Goal: Information Seeking & Learning: Learn about a topic

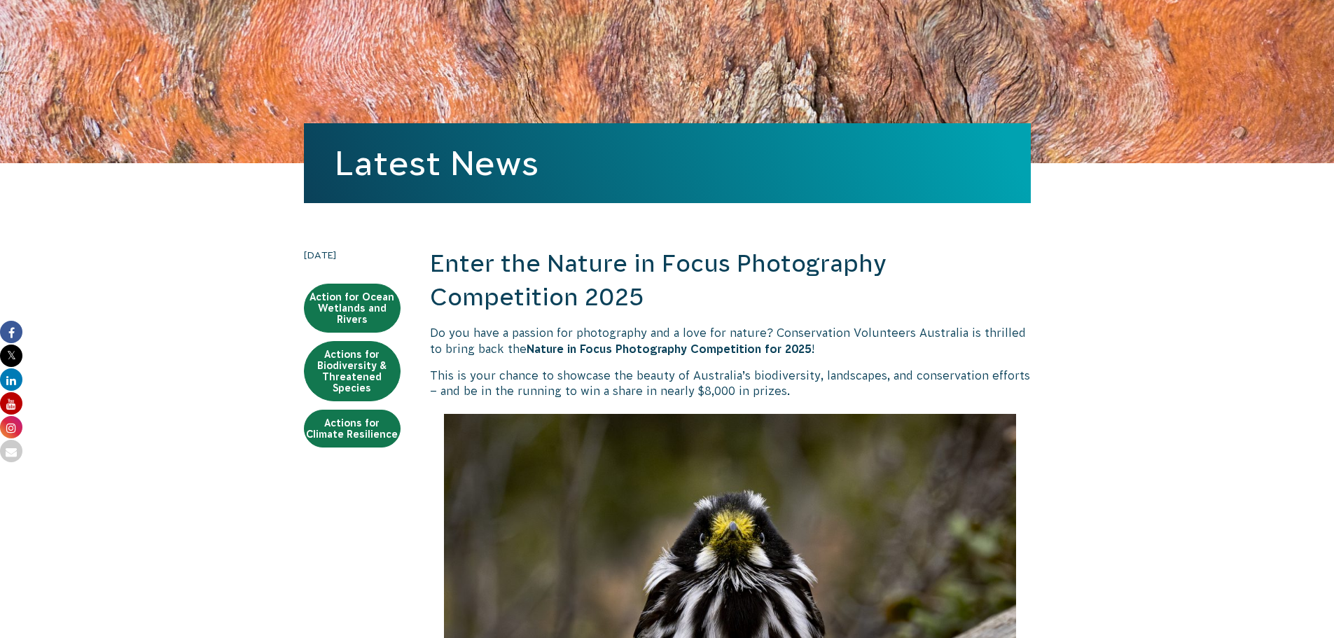
scroll to position [210, 0]
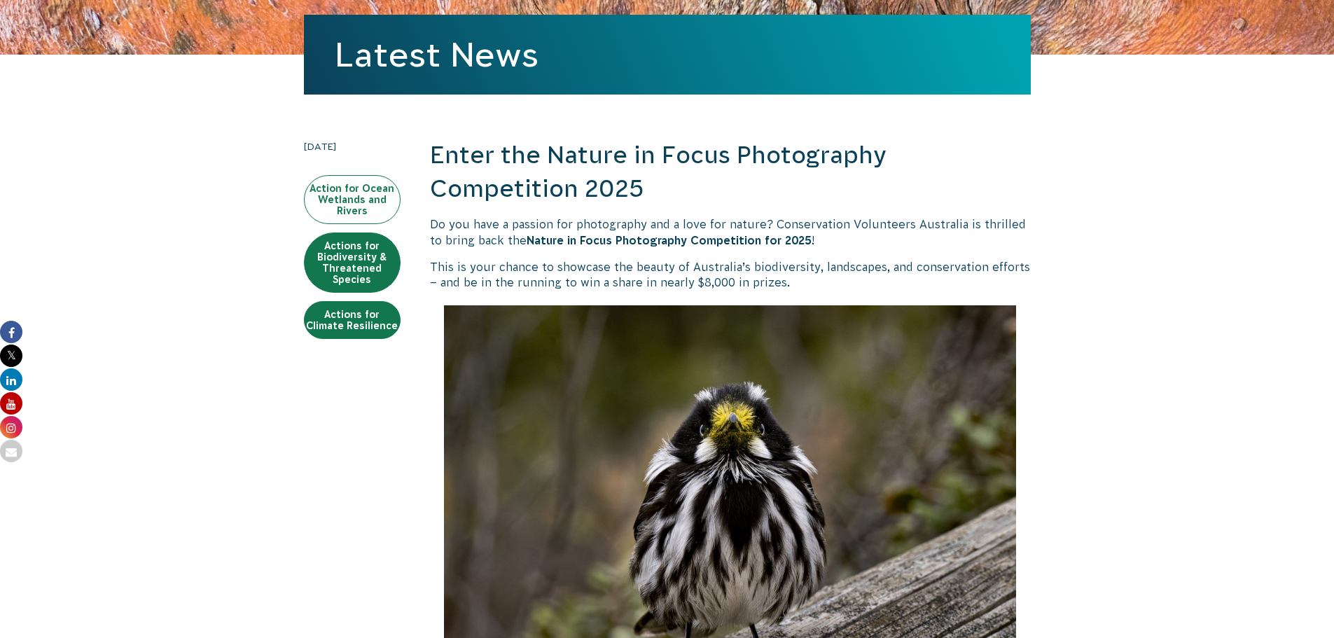
click at [338, 191] on link "Action for Ocean Wetlands and Rivers" at bounding box center [352, 199] width 97 height 49
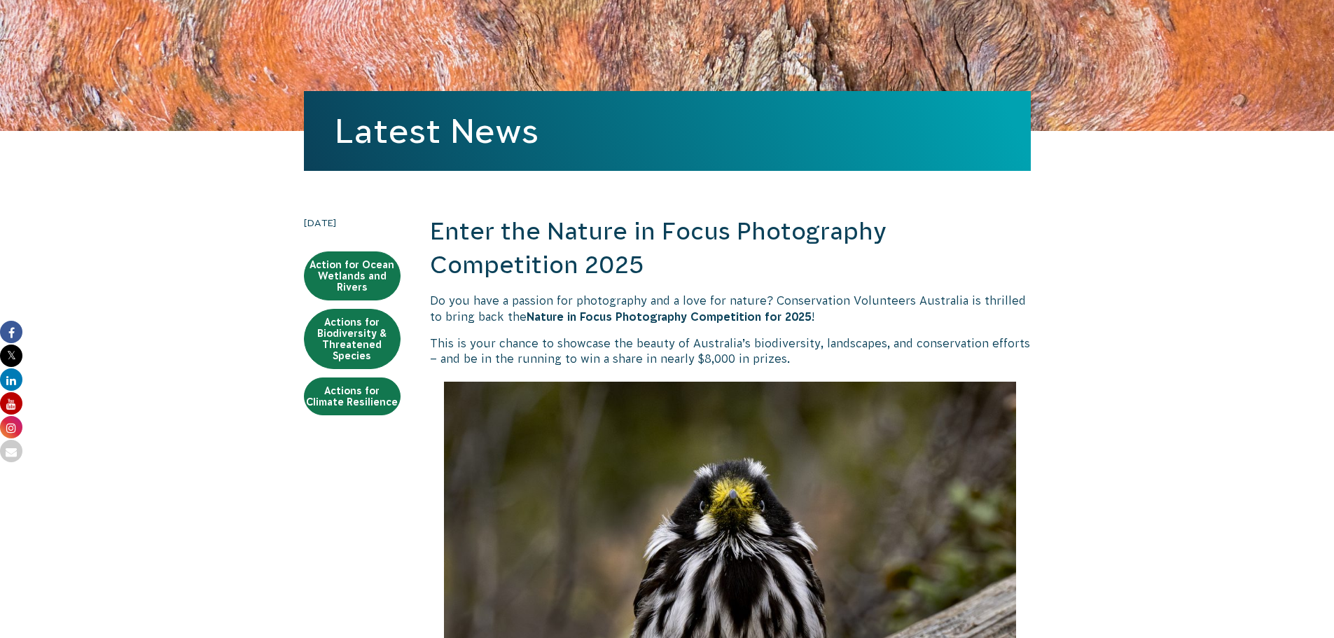
scroll to position [0, 0]
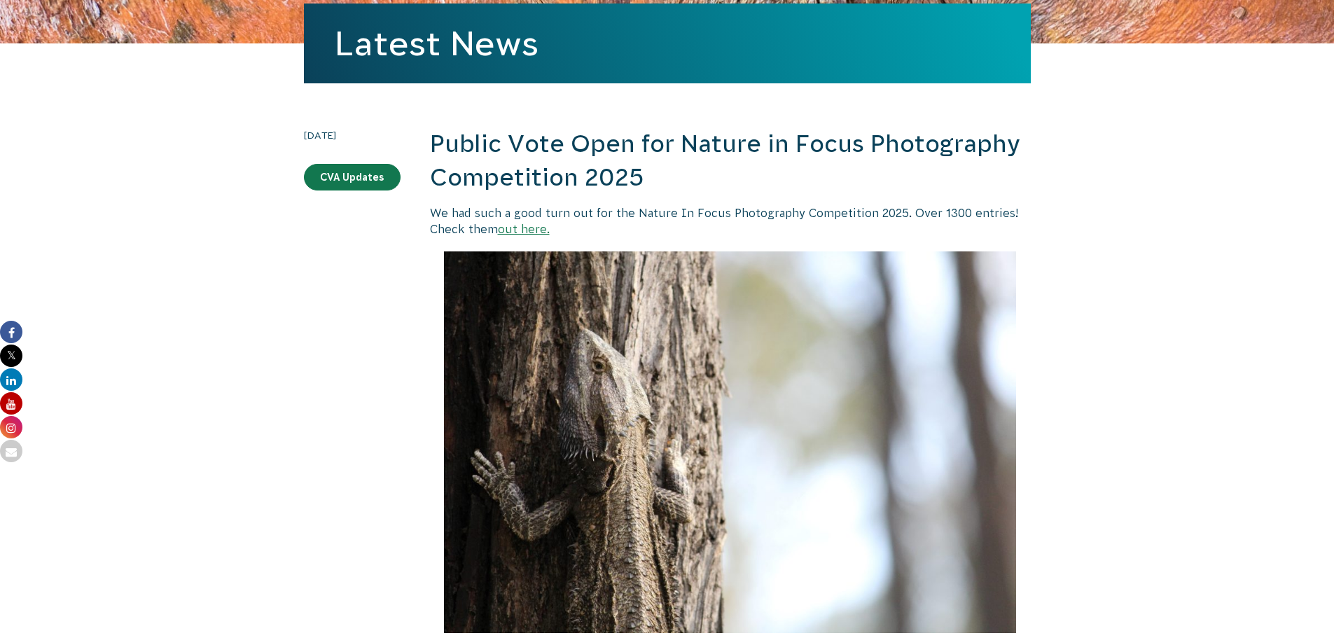
scroll to position [210, 0]
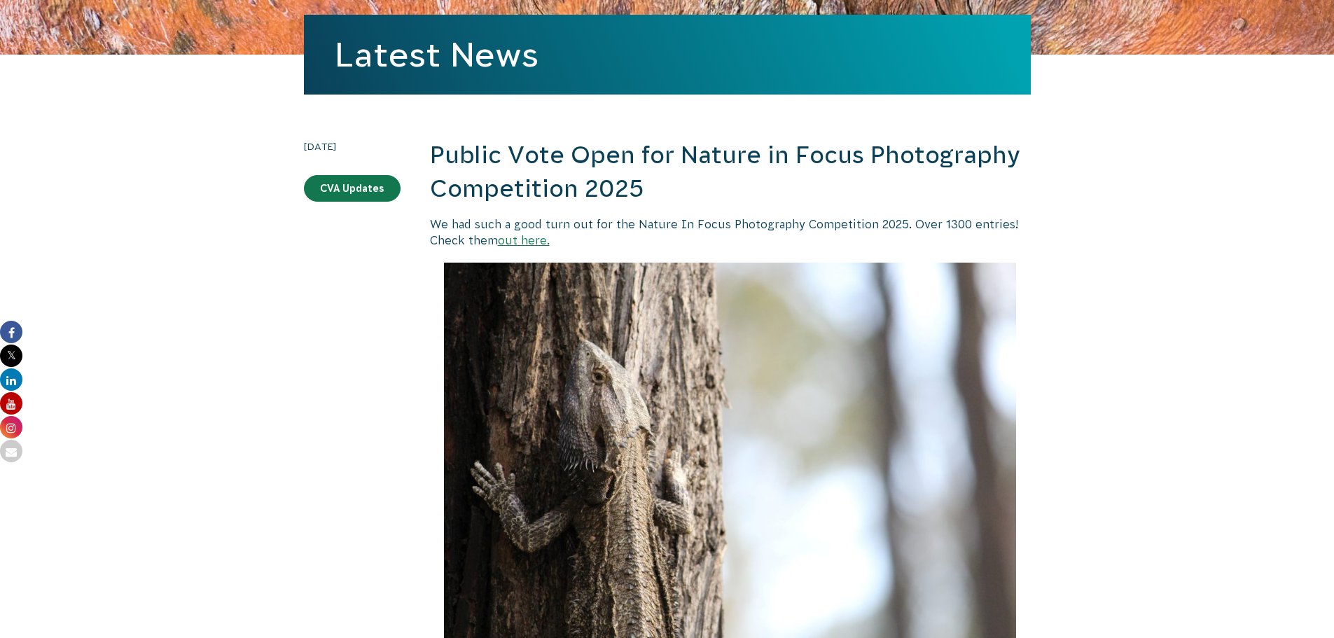
click at [510, 242] on link "out here." at bounding box center [524, 240] width 52 height 13
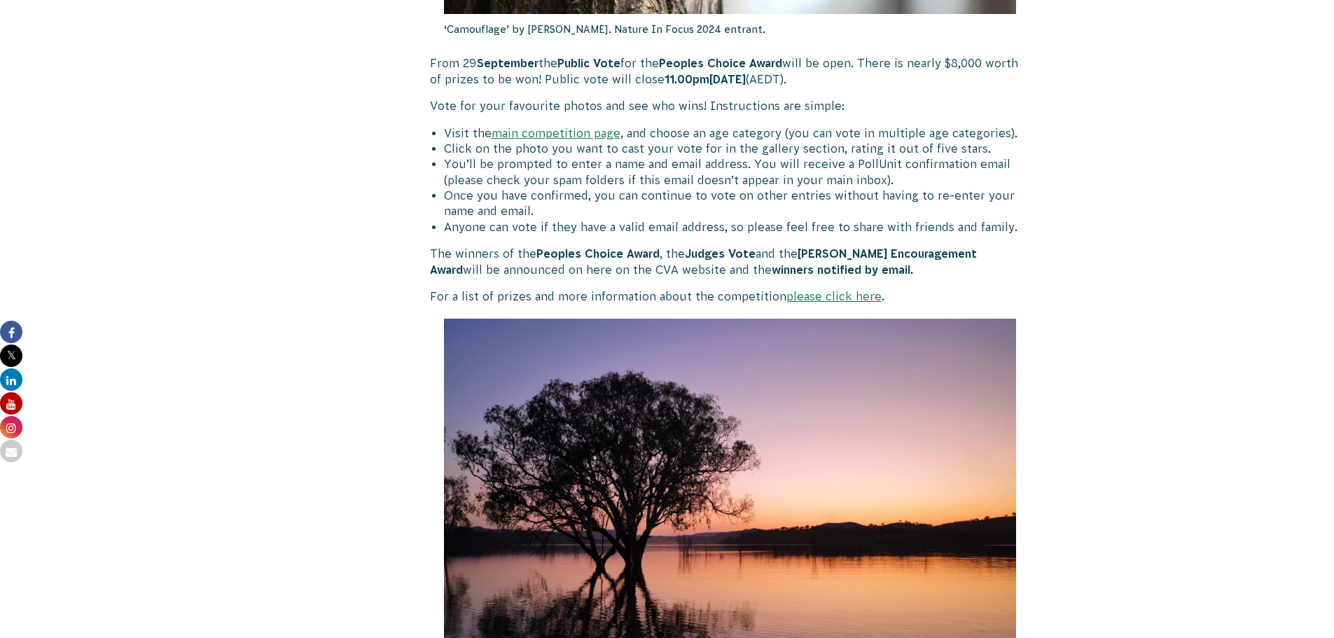
scroll to position [911, 0]
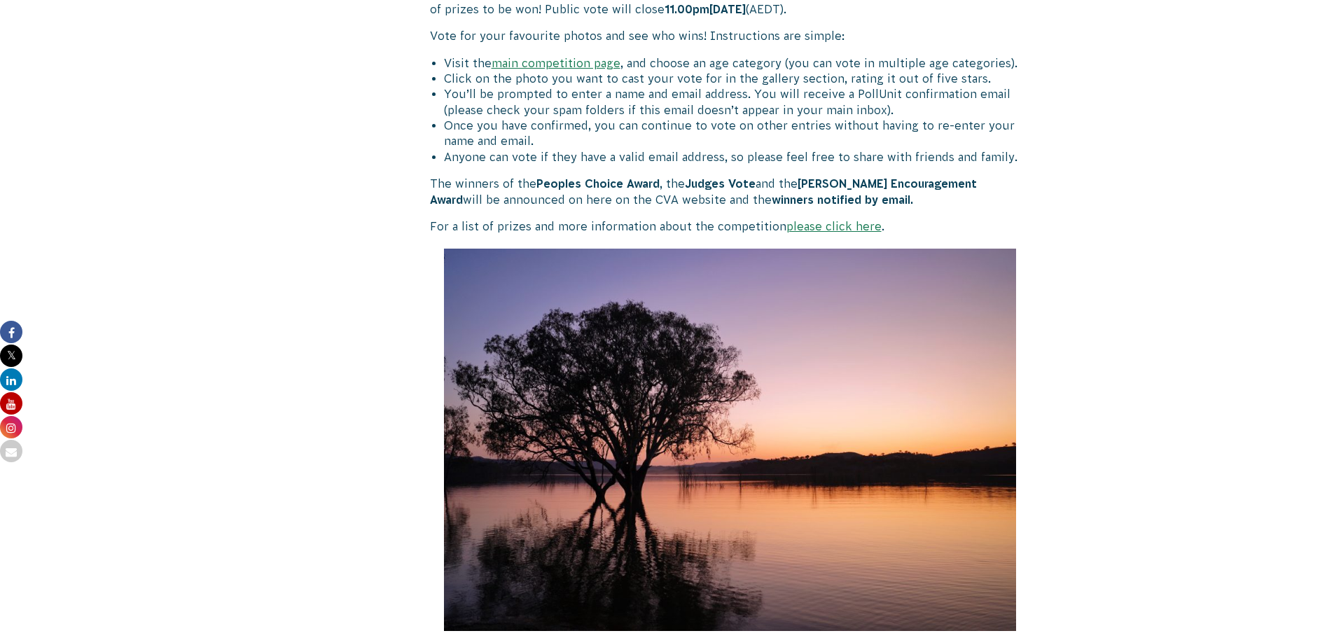
click at [807, 225] on link "please click here" at bounding box center [834, 226] width 95 height 13
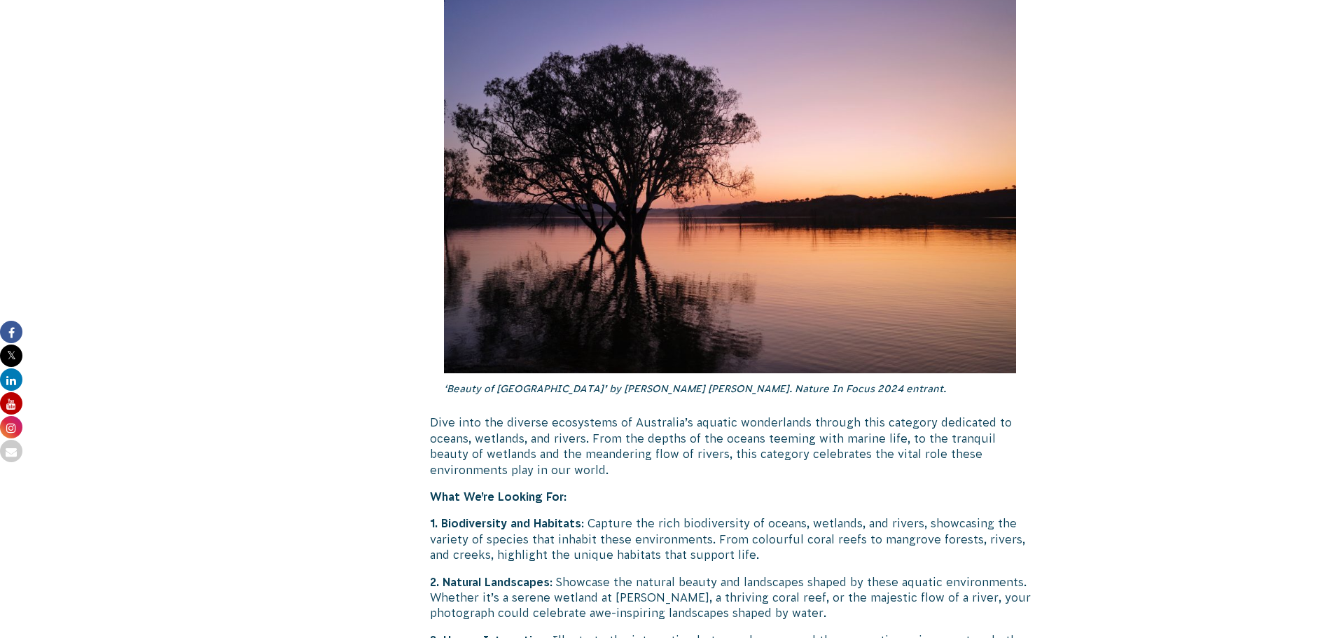
scroll to position [2112, 0]
